Goal: Check status

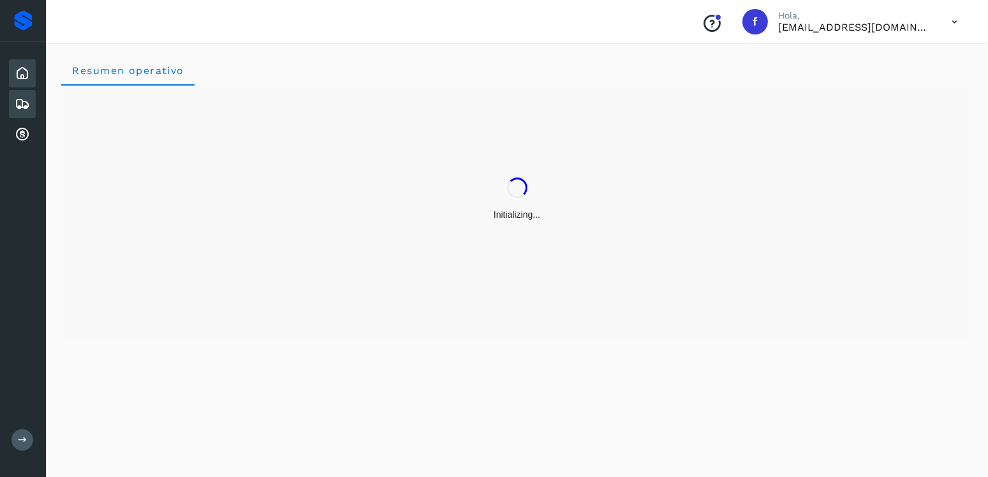
click at [24, 101] on icon at bounding box center [22, 103] width 15 height 15
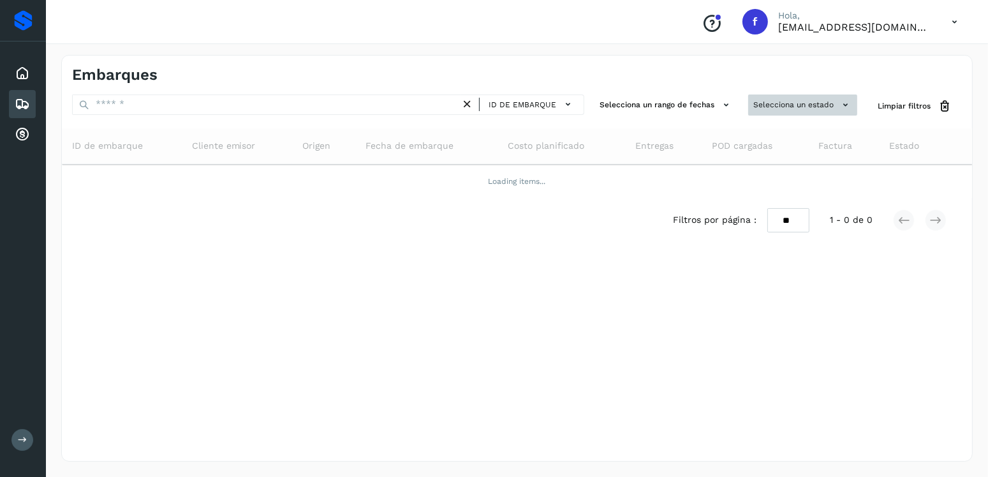
click at [755, 101] on button "Selecciona un estado" at bounding box center [802, 104] width 109 height 21
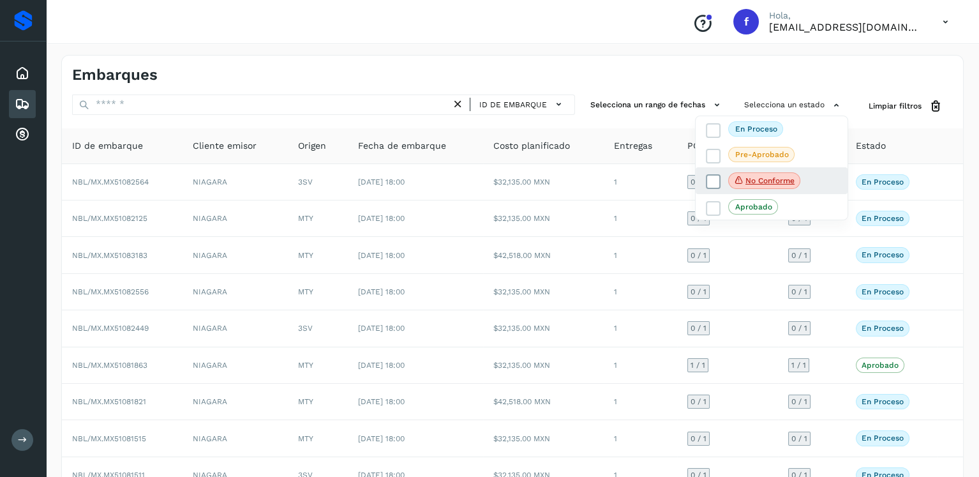
click at [714, 181] on icon at bounding box center [713, 181] width 13 height 13
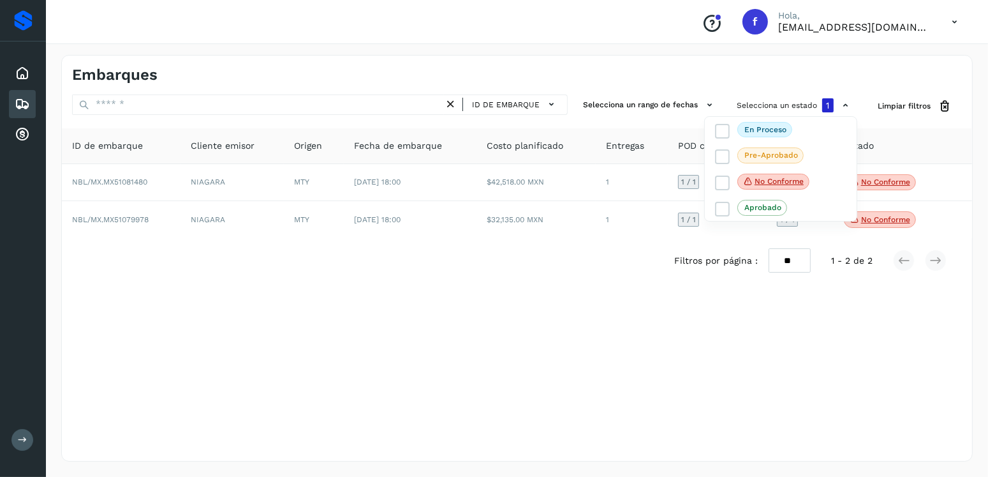
click at [613, 285] on div at bounding box center [494, 238] width 988 height 477
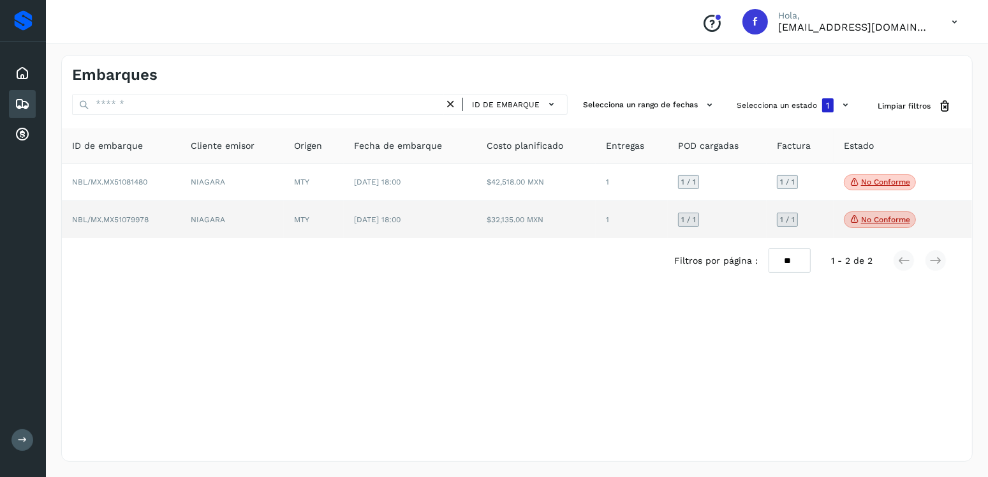
click at [868, 221] on p "No conforme" at bounding box center [885, 219] width 49 height 9
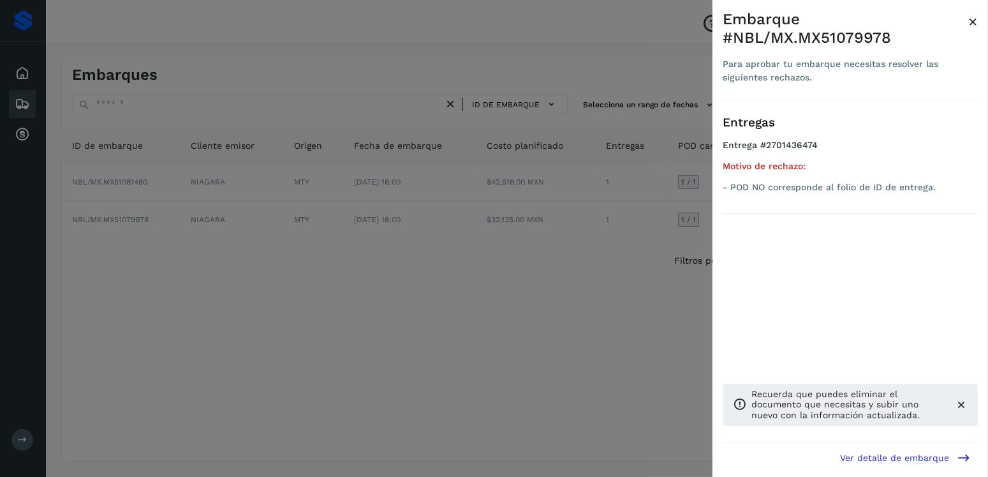
click at [390, 257] on div at bounding box center [494, 238] width 988 height 477
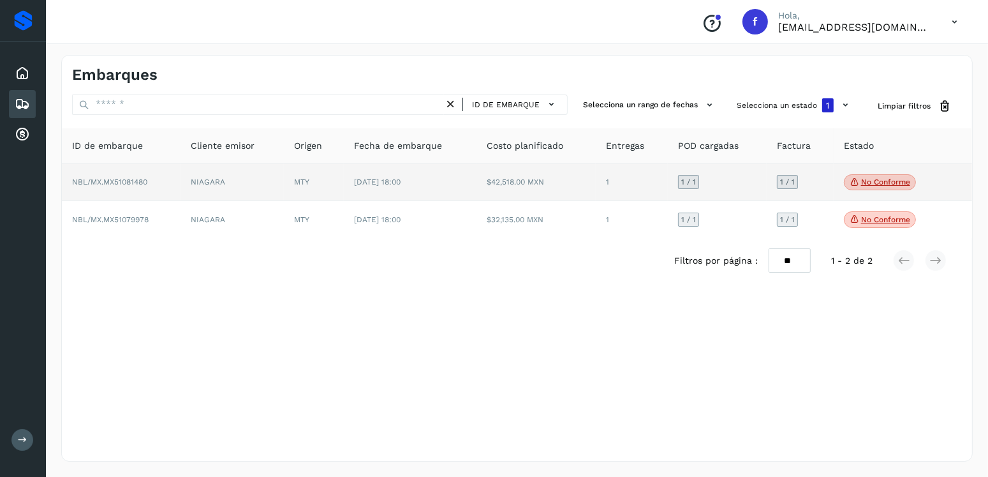
click at [867, 181] on p "No conforme" at bounding box center [885, 181] width 49 height 9
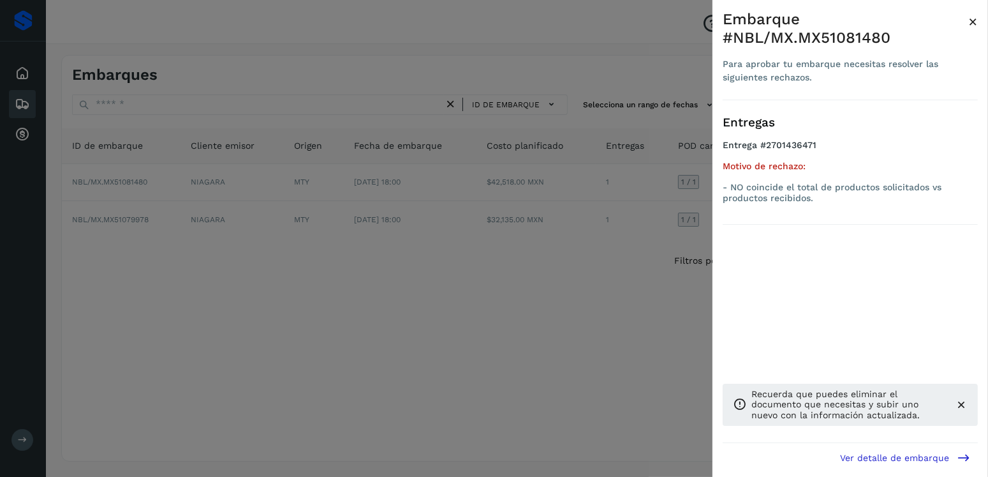
click at [275, 182] on div at bounding box center [494, 238] width 988 height 477
